Goal: Navigation & Orientation: Understand site structure

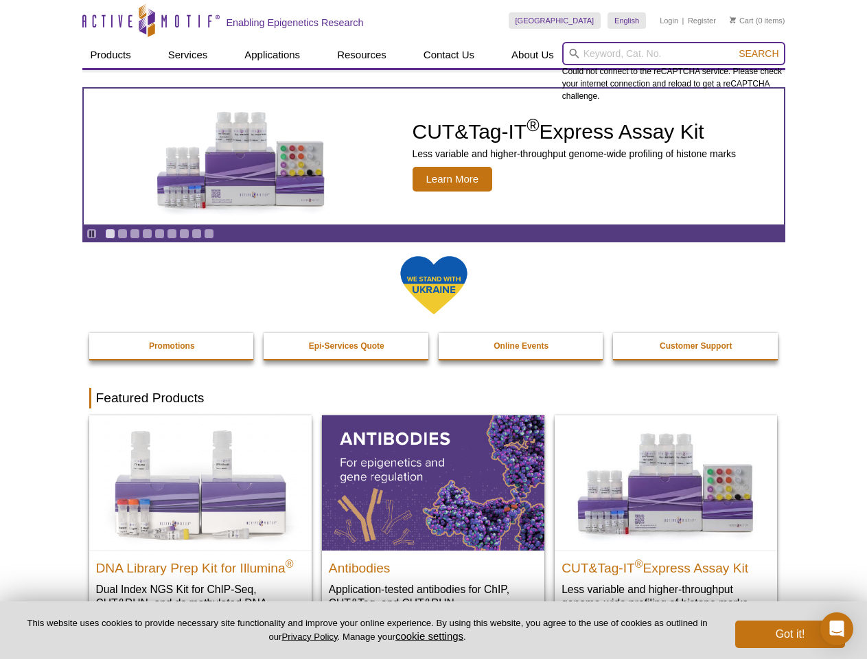
click at [673, 54] on input "search" at bounding box center [673, 53] width 223 height 23
click at [759, 54] on span "Search" at bounding box center [759, 53] width 40 height 11
click at [91, 233] on icon "Pause" at bounding box center [91, 233] width 9 height 9
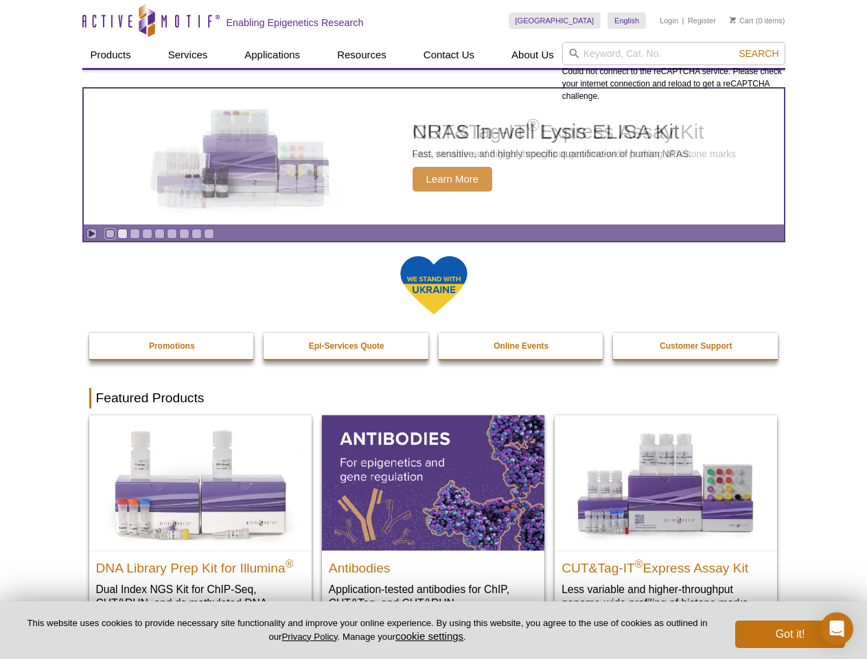
click at [110, 233] on link "Go to slide 1" at bounding box center [110, 234] width 10 height 10
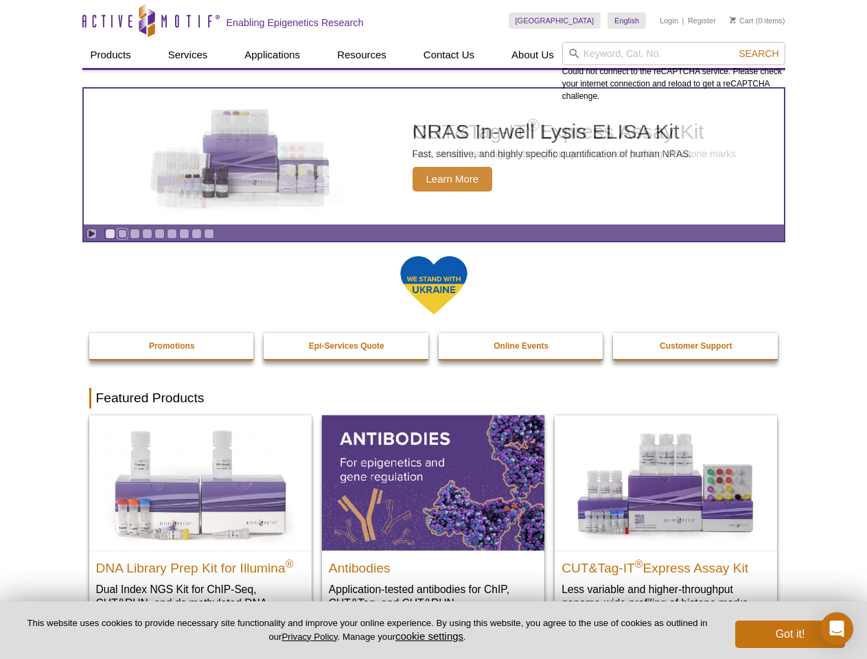
click at [122, 233] on link "Go to slide 2" at bounding box center [122, 234] width 10 height 10
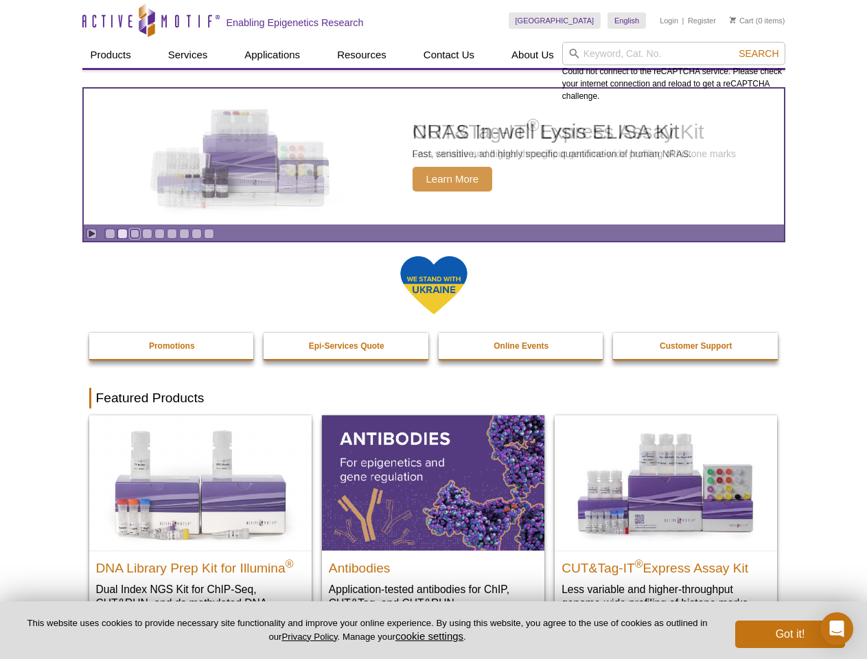
click at [135, 233] on link "Go to slide 3" at bounding box center [135, 234] width 10 height 10
click at [147, 233] on link "Go to slide 4" at bounding box center [147, 234] width 10 height 10
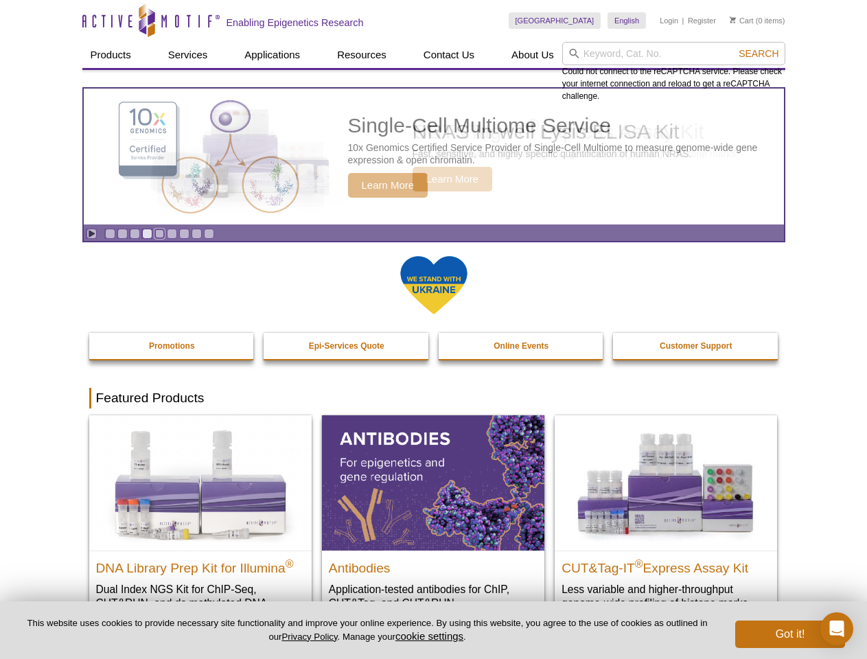
click at [159, 233] on link "Go to slide 5" at bounding box center [159, 234] width 10 height 10
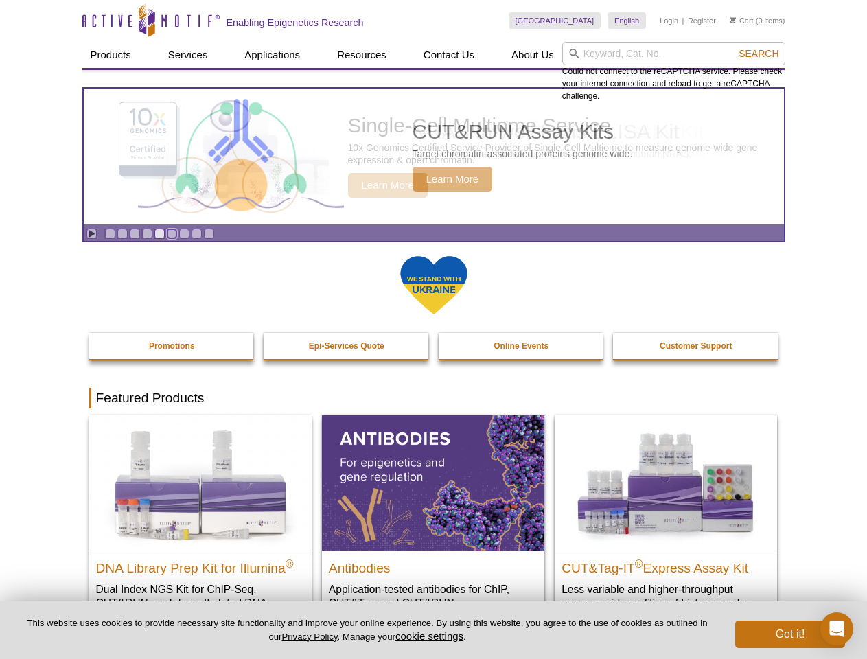
click at [172, 233] on link "Go to slide 6" at bounding box center [172, 234] width 10 height 10
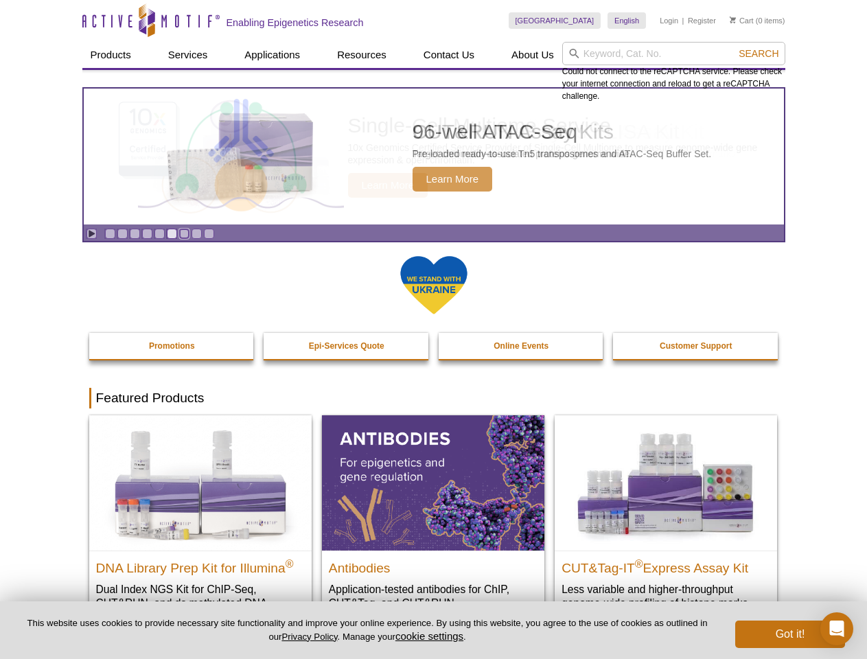
click at [184, 233] on link "Go to slide 7" at bounding box center [184, 234] width 10 height 10
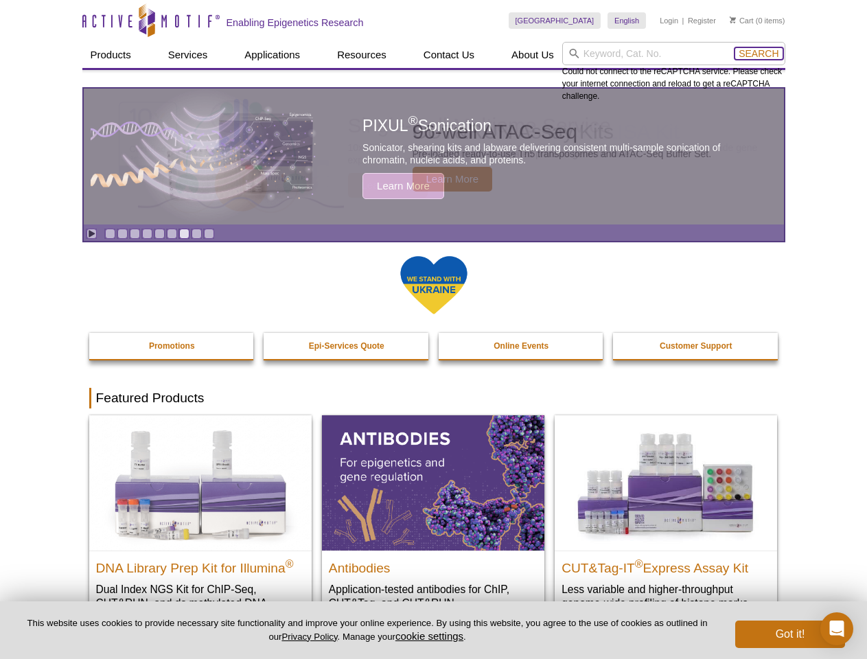
click at [759, 54] on span "Search" at bounding box center [759, 53] width 40 height 11
